Goal: Find specific page/section: Find specific page/section

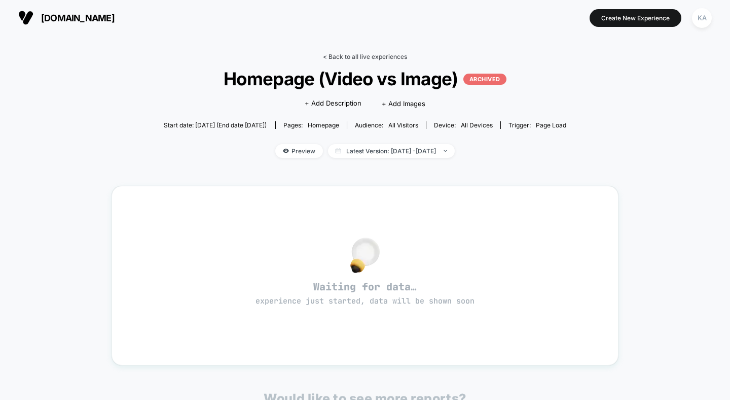
click at [335, 55] on link "< Back to all live experiences" at bounding box center [365, 57] width 84 height 8
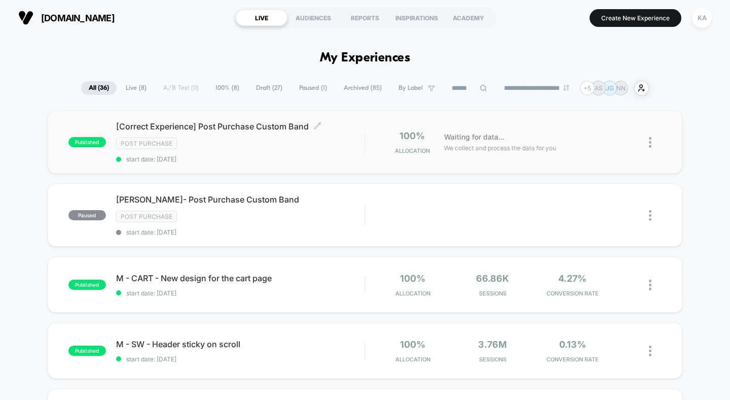
click at [186, 126] on span "[Correct Experience] Post Purchase Custom Band Click to edit experience details" at bounding box center [240, 126] width 249 height 10
